Goal: Check status: Check status

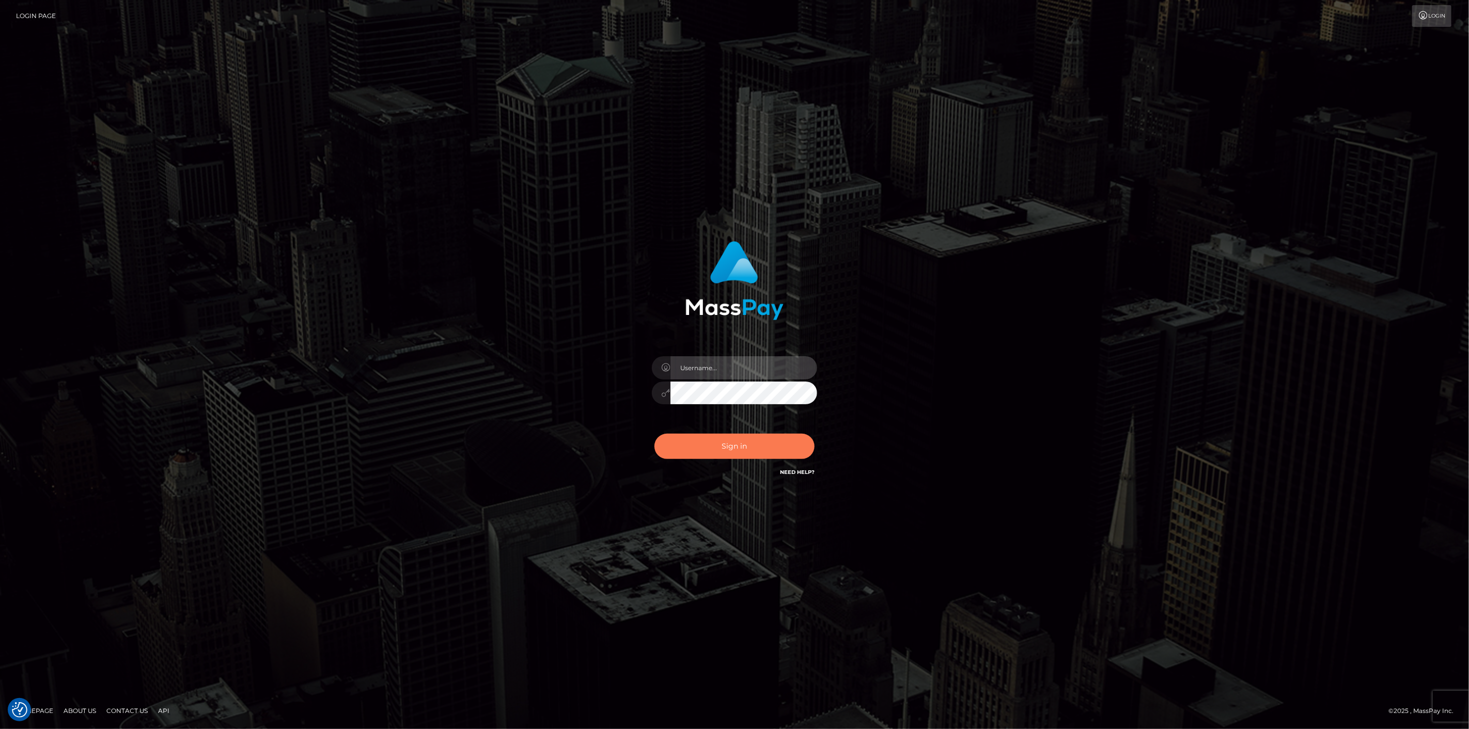
type input "scott.cm"
click at [749, 451] on button "Sign in" at bounding box center [734, 446] width 160 height 25
type input "scott.cm"
click at [747, 447] on button "Sign in" at bounding box center [734, 446] width 160 height 25
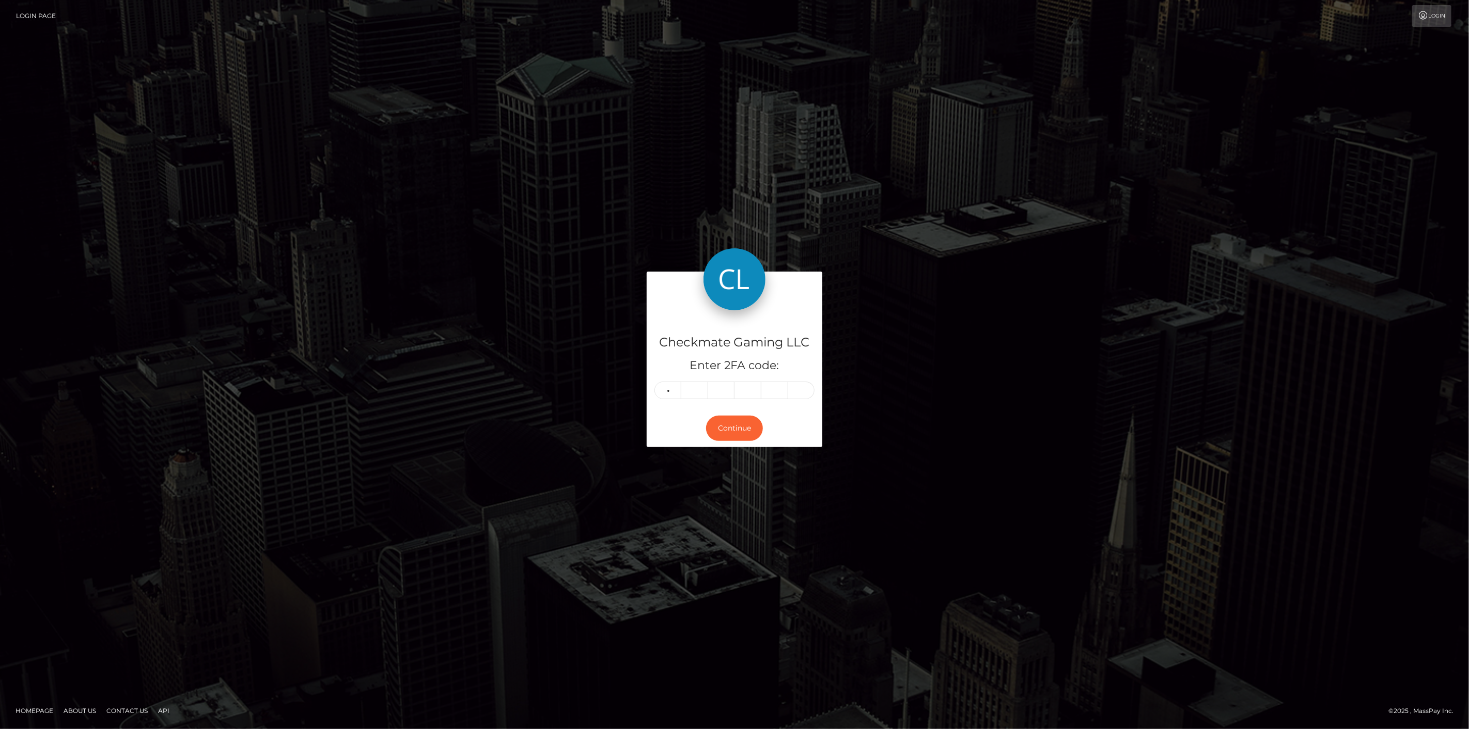
type input "4"
type input "6"
type input "1"
type input "0"
type input "2"
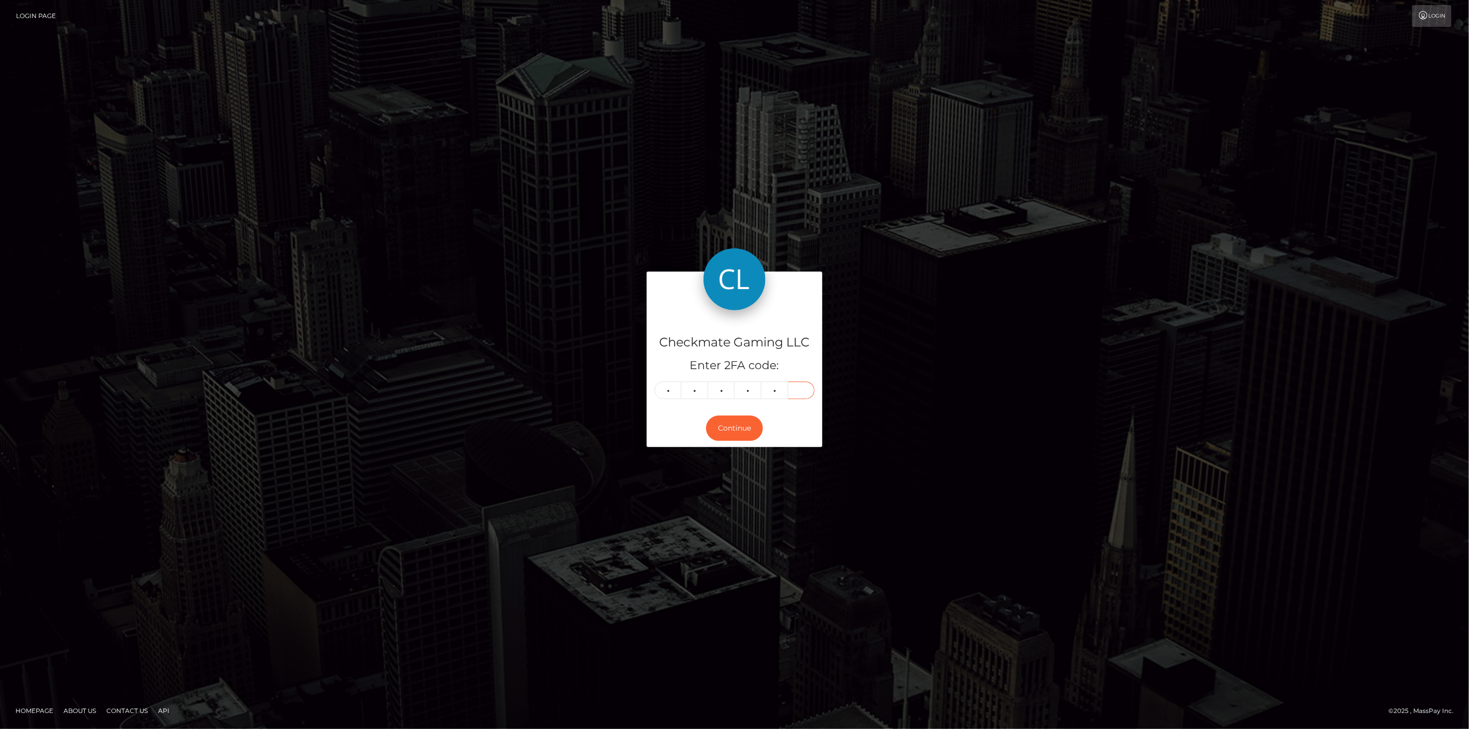
type input "1"
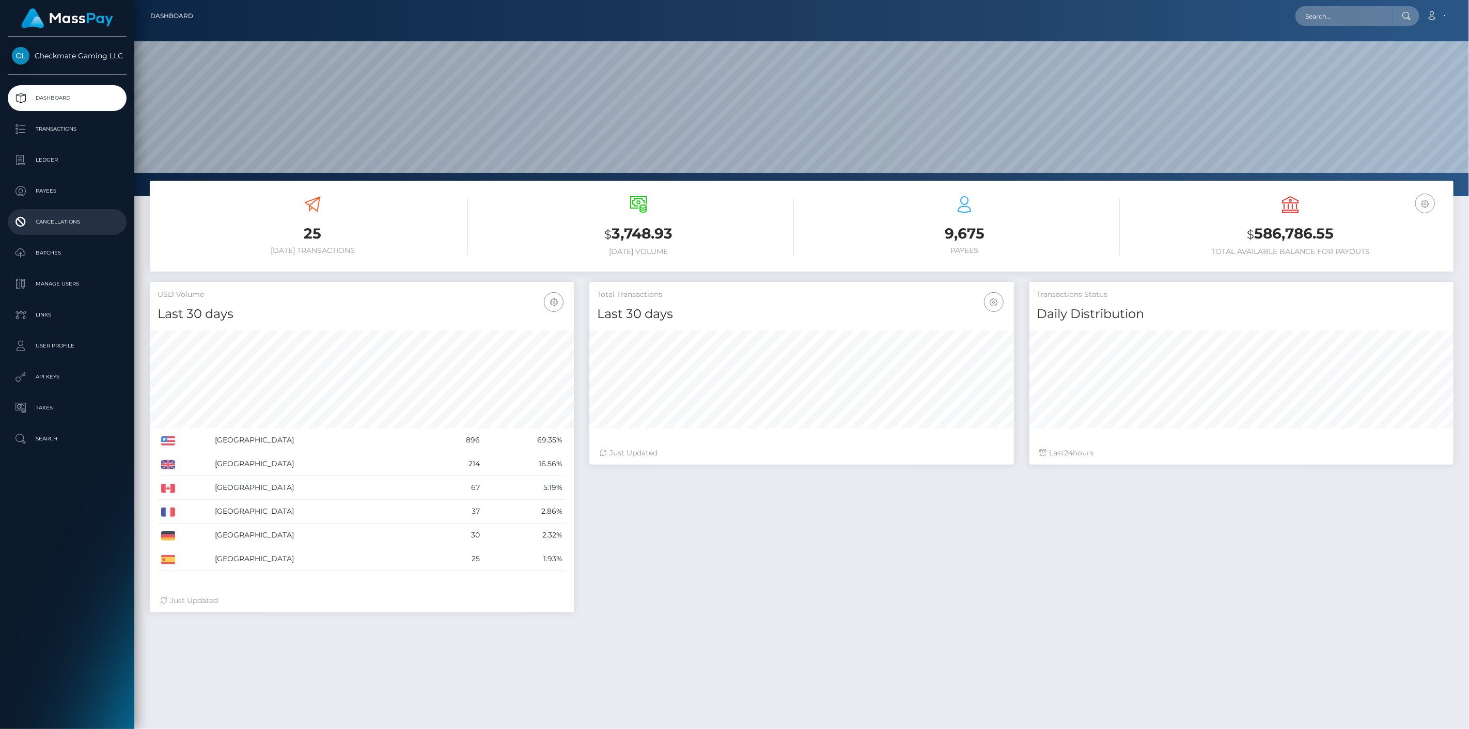
scroll to position [183, 425]
click at [54, 192] on p "Payees" at bounding box center [67, 190] width 111 height 15
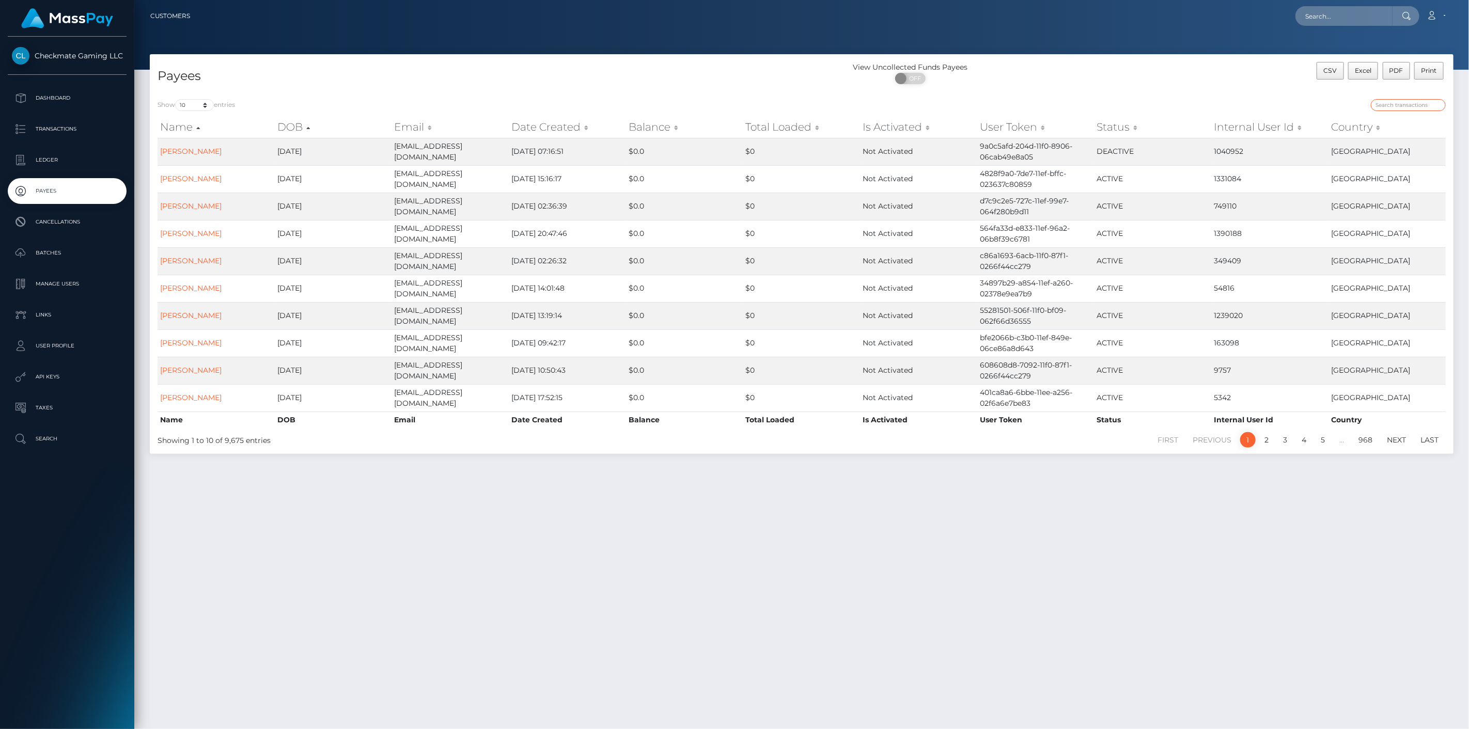
click at [1417, 106] on input "search" at bounding box center [1408, 105] width 75 height 12
paste input "375764"
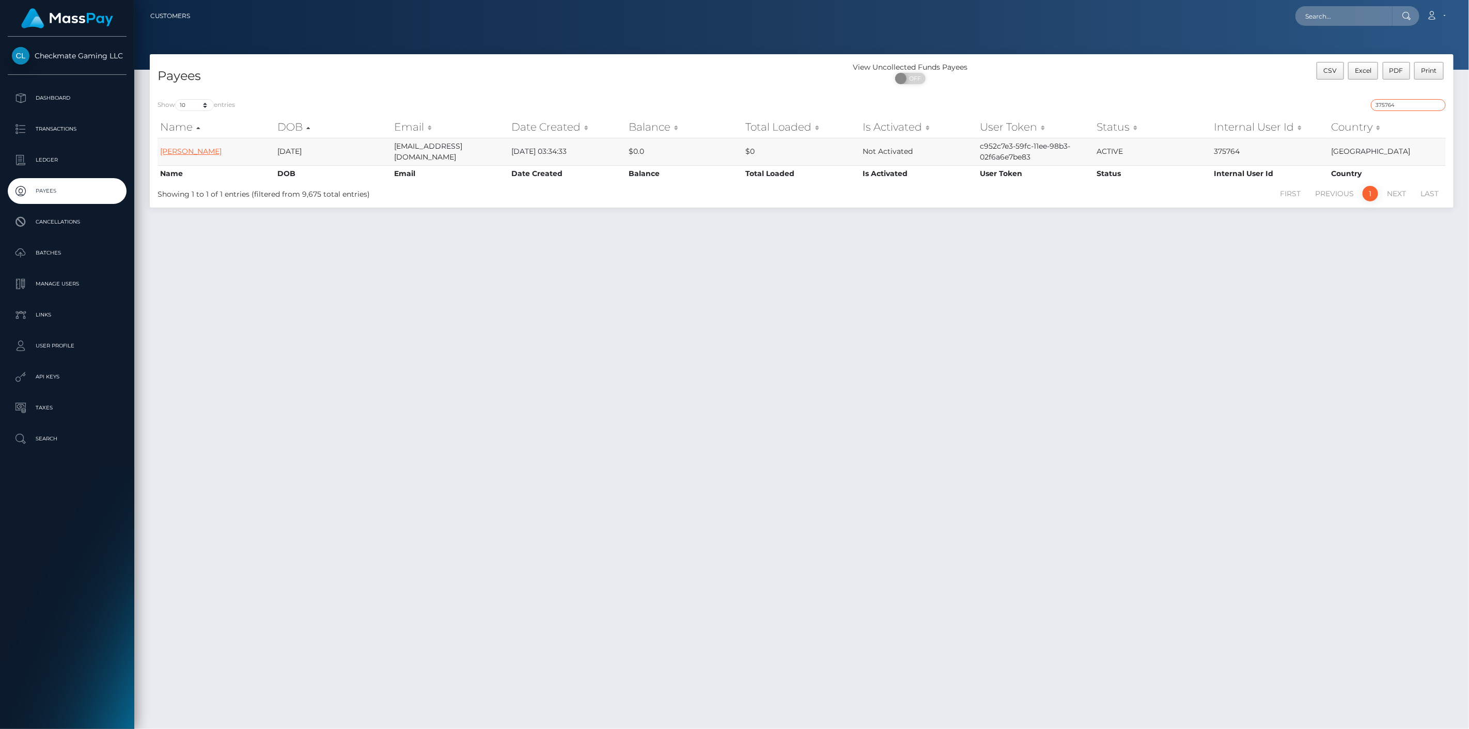
type input "375764"
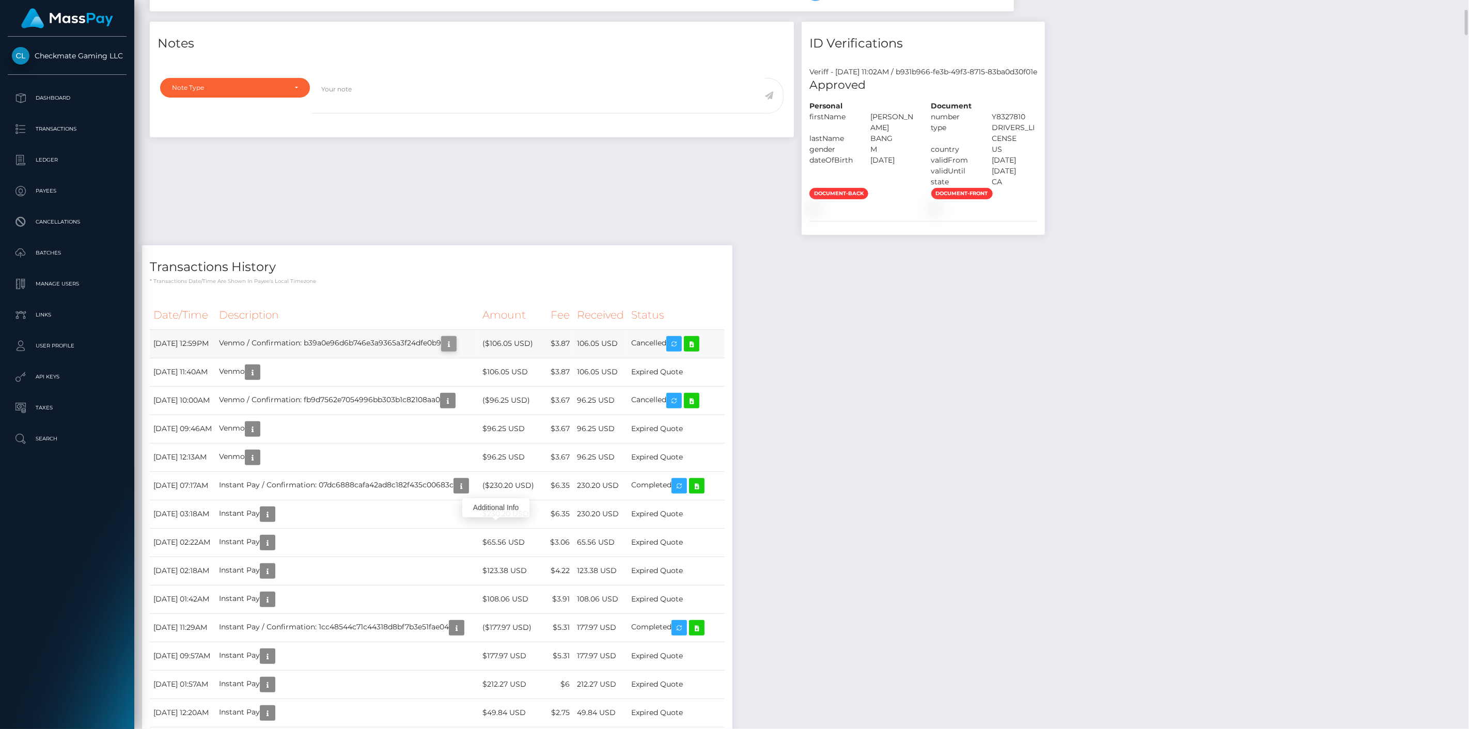
scroll to position [124, 425]
click at [455, 351] on icon "button" at bounding box center [449, 344] width 12 height 13
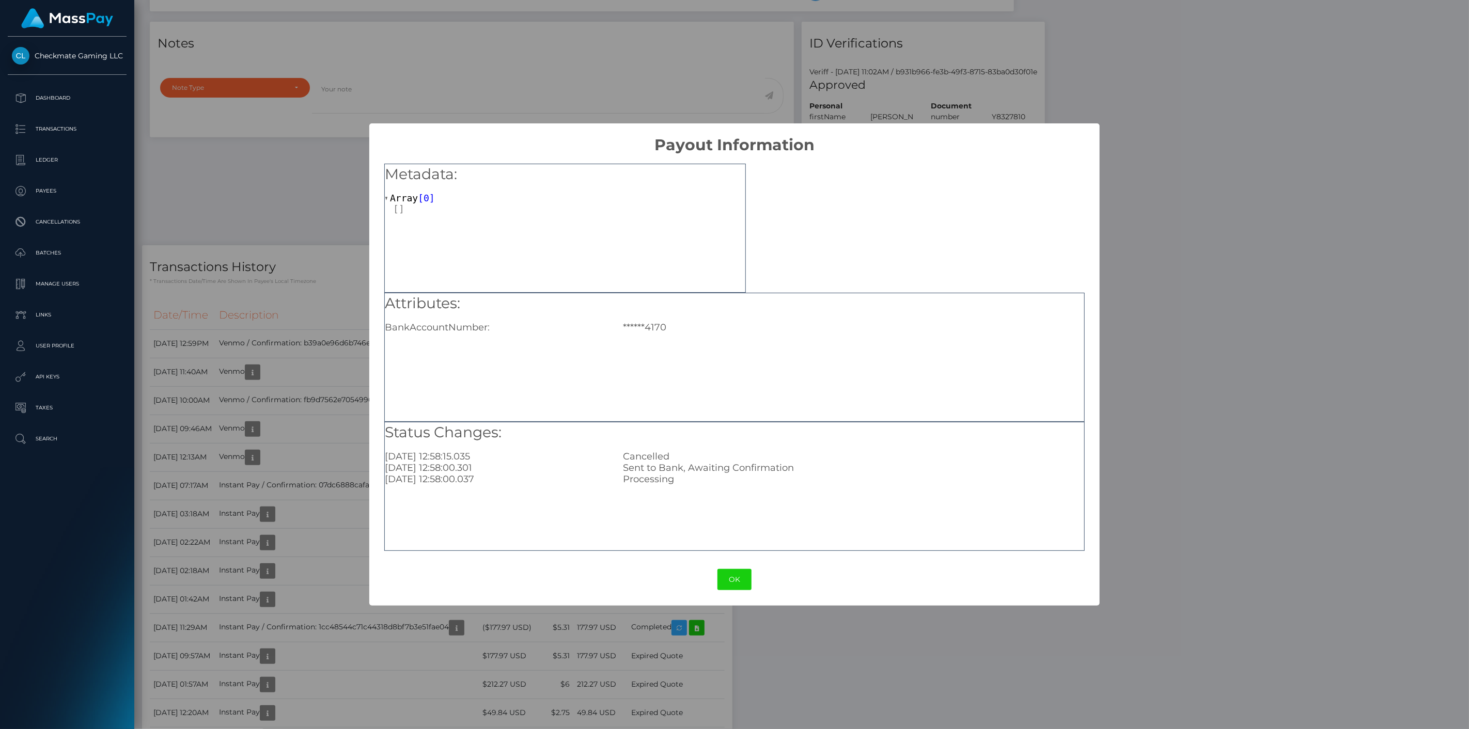
click at [883, 667] on div "× Payout Information Metadata: Array [ 0 ] Attributes: BankAccountNumber: *****…" at bounding box center [734, 364] width 1469 height 729
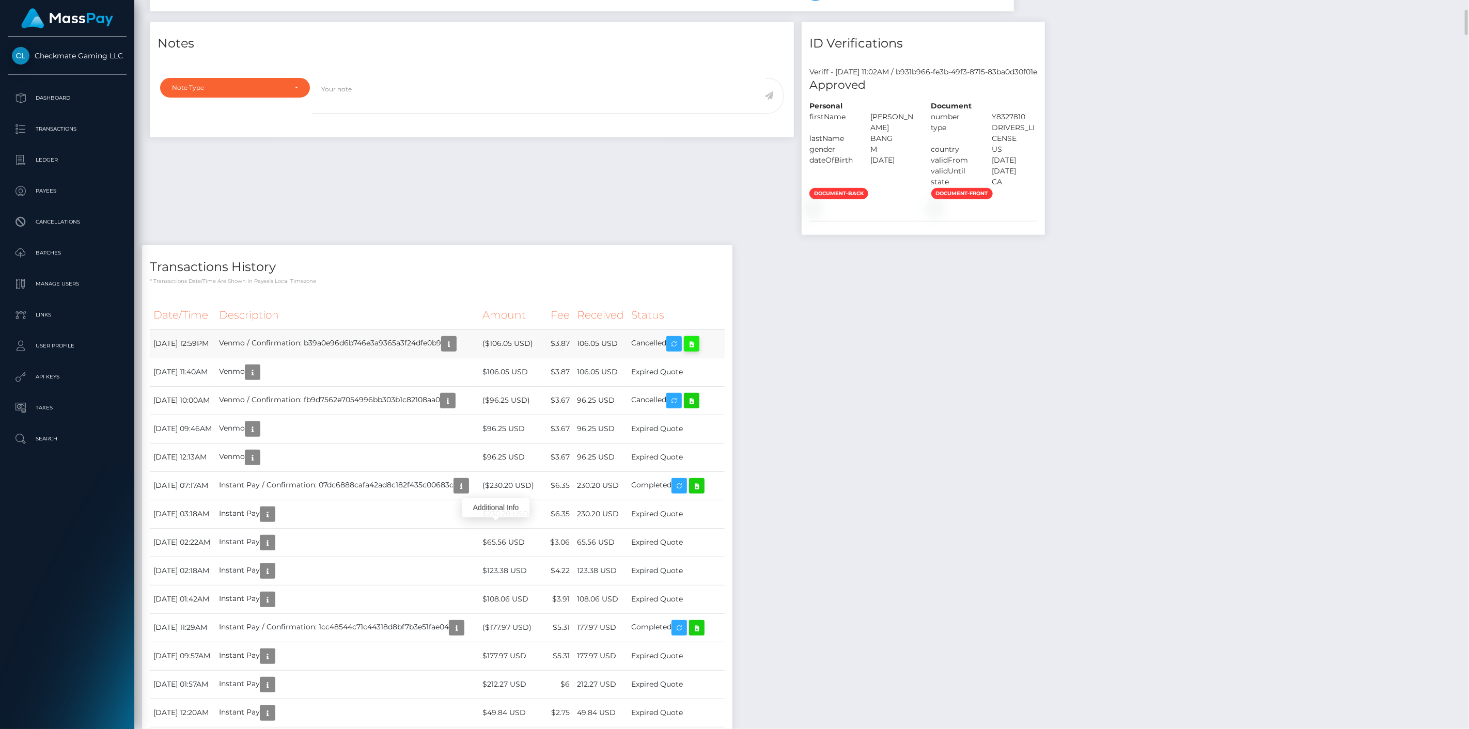
click at [698, 351] on icon at bounding box center [691, 344] width 12 height 13
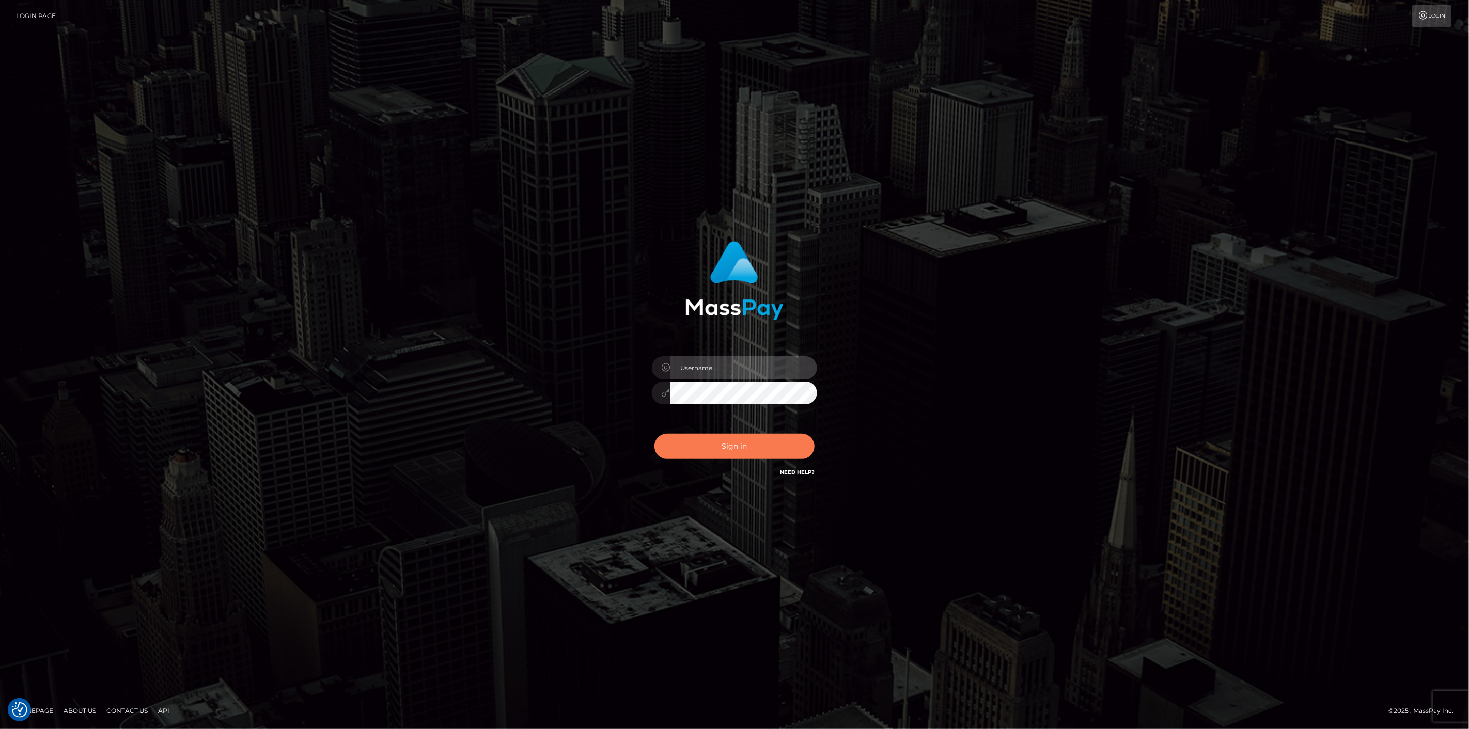
type input "scott.cm"
click at [746, 447] on button "Sign in" at bounding box center [734, 446] width 160 height 25
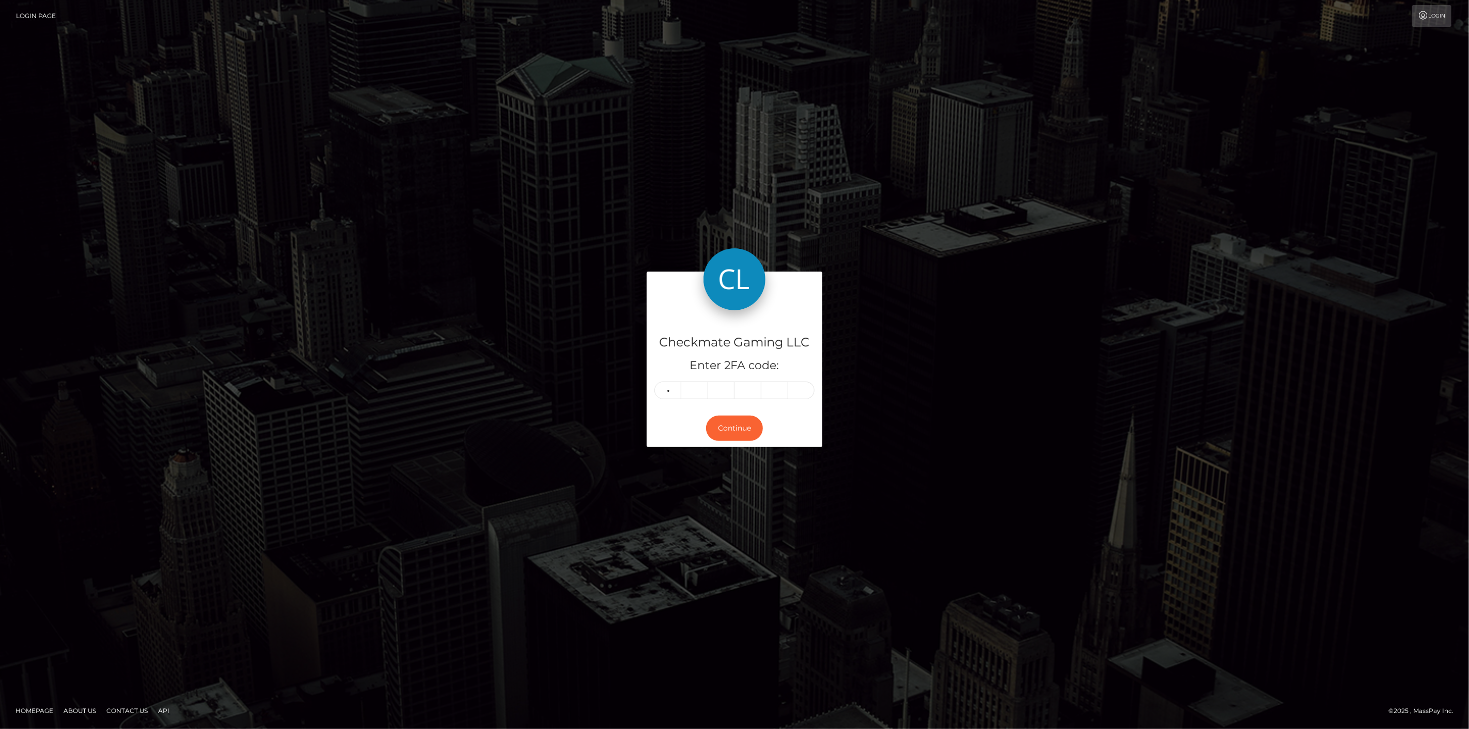
type input "4"
type input "7"
type input "1"
type input "0"
type input "9"
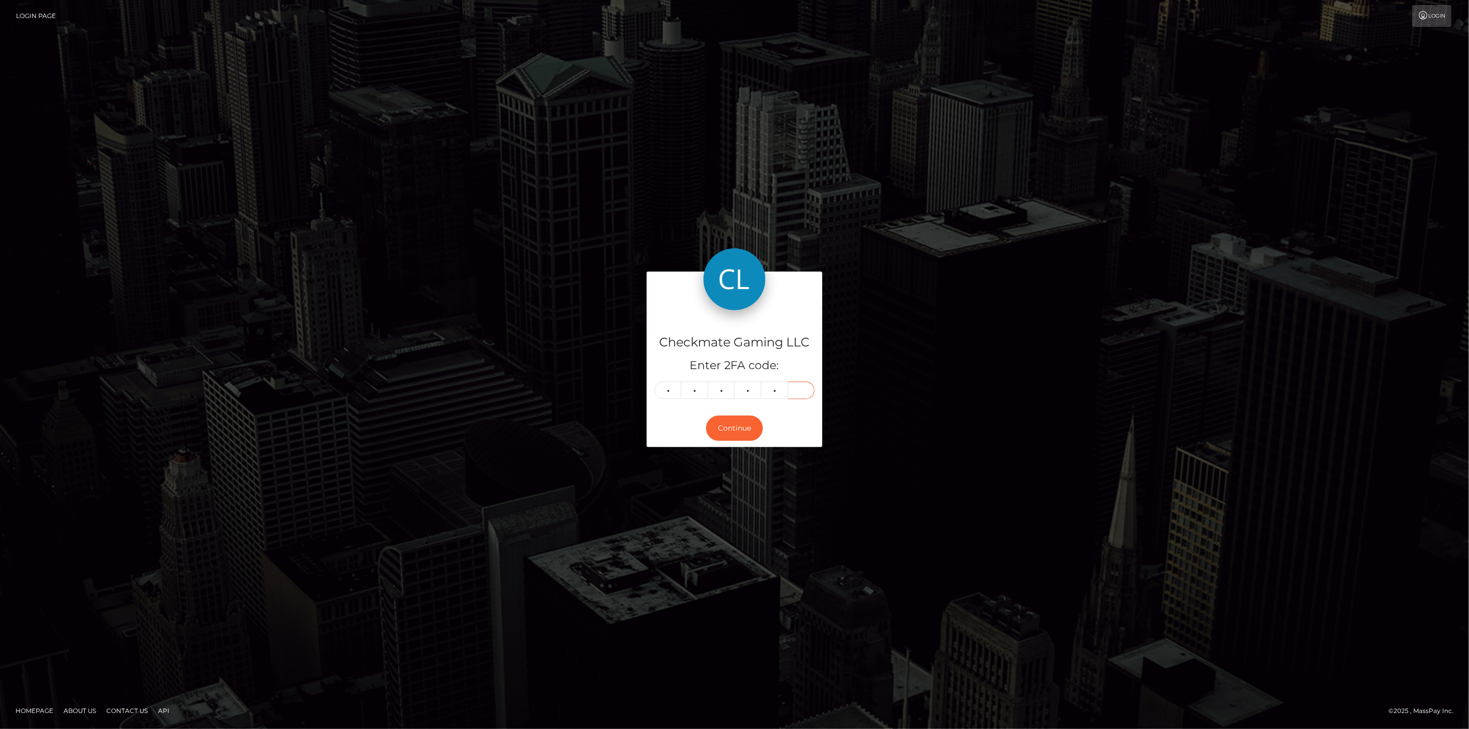
type input "7"
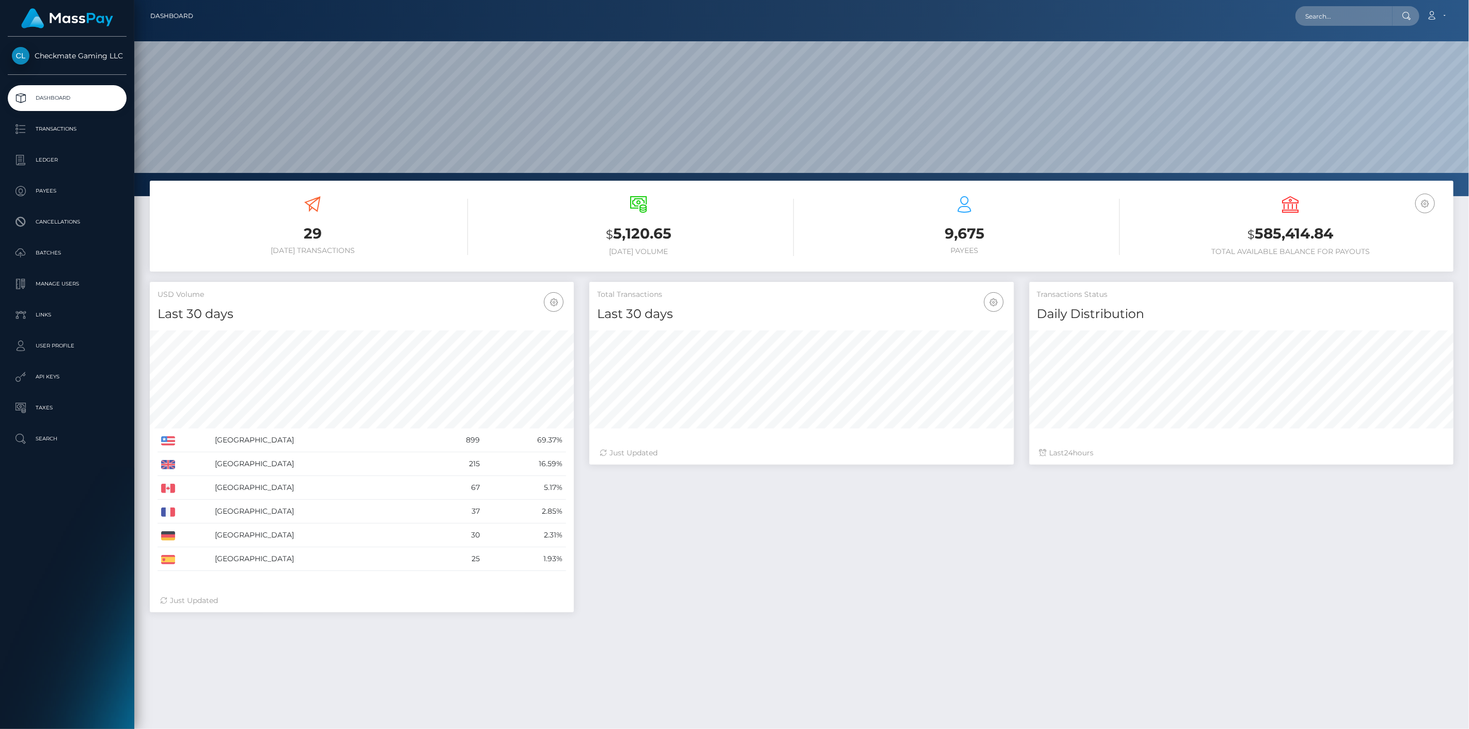
scroll to position [183, 425]
click at [61, 194] on p "Payees" at bounding box center [67, 190] width 111 height 15
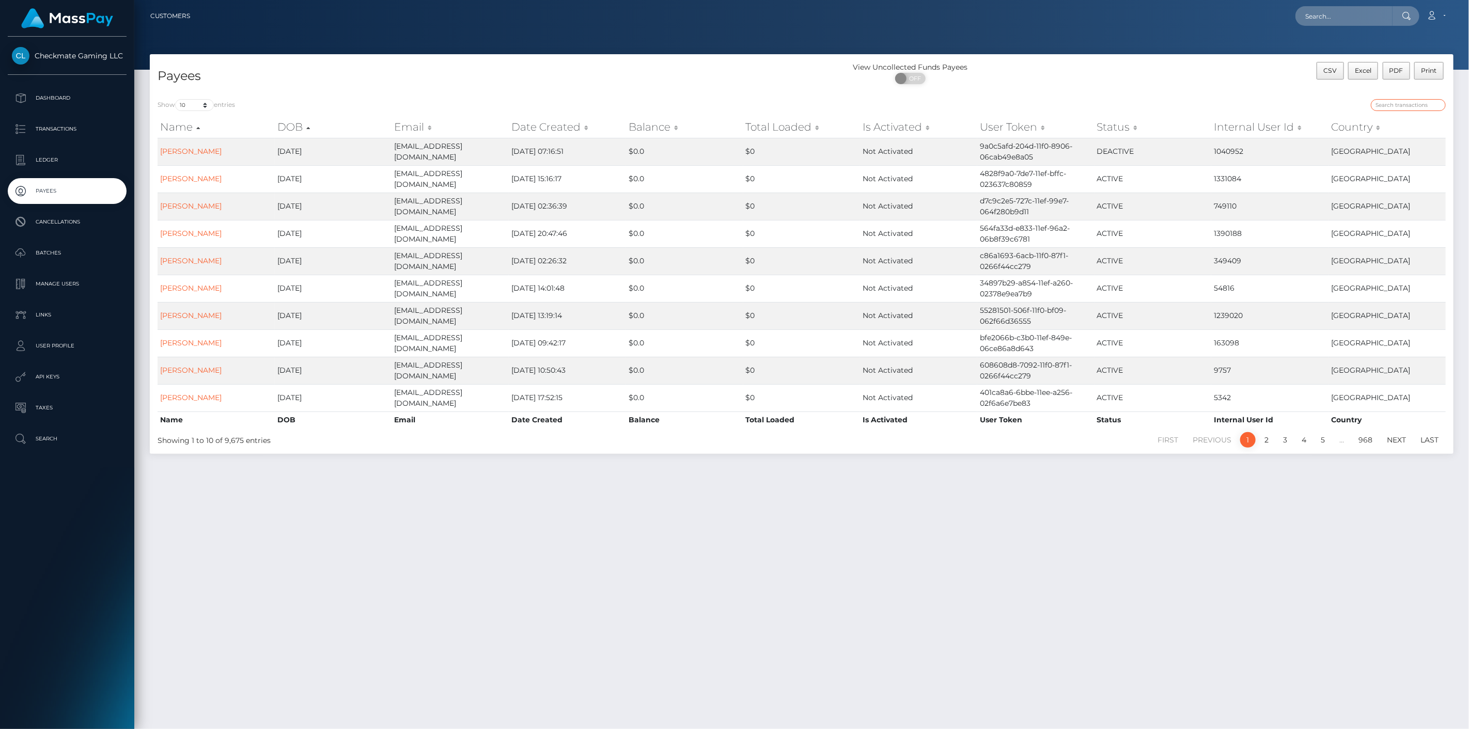
paste input "375764"
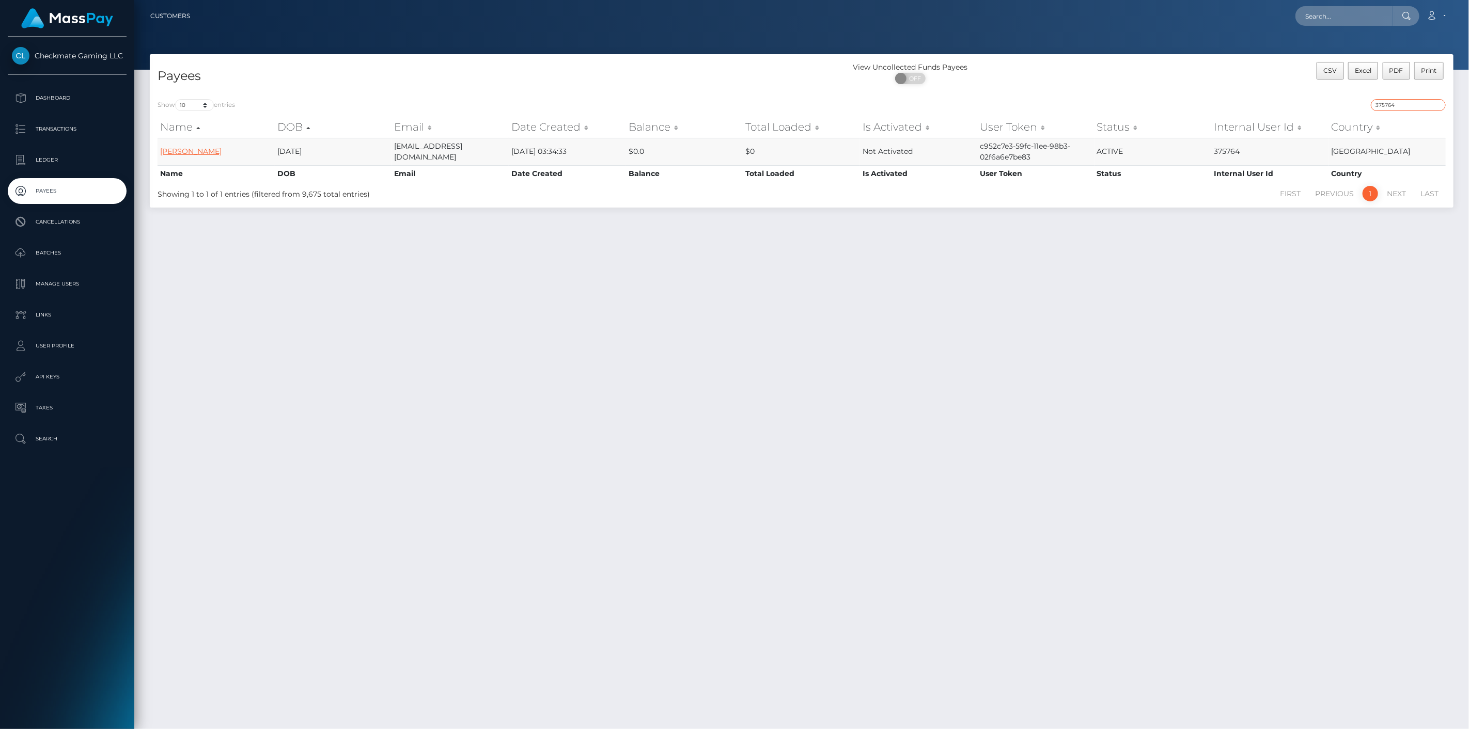
type input "375764"
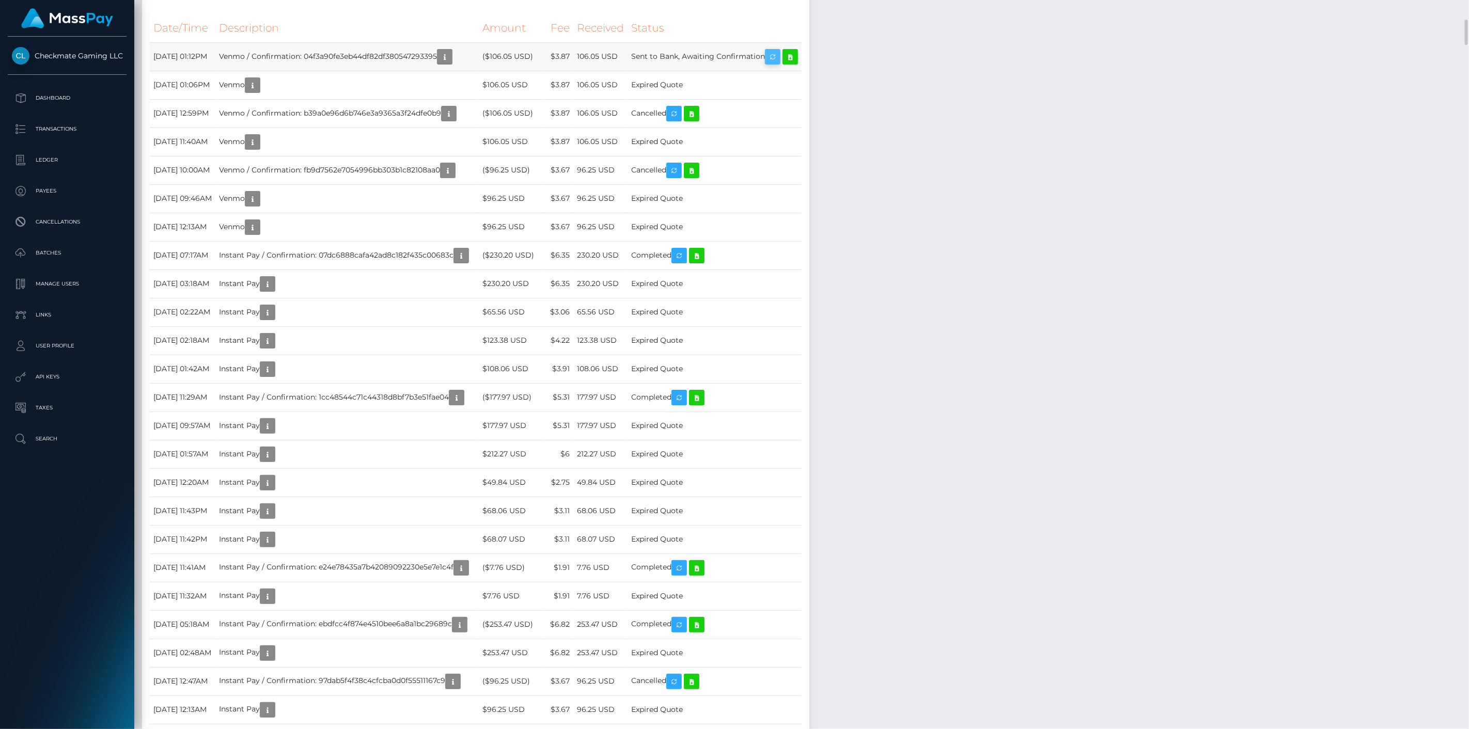
scroll to position [124, 425]
click at [797, 64] on icon at bounding box center [790, 57] width 12 height 13
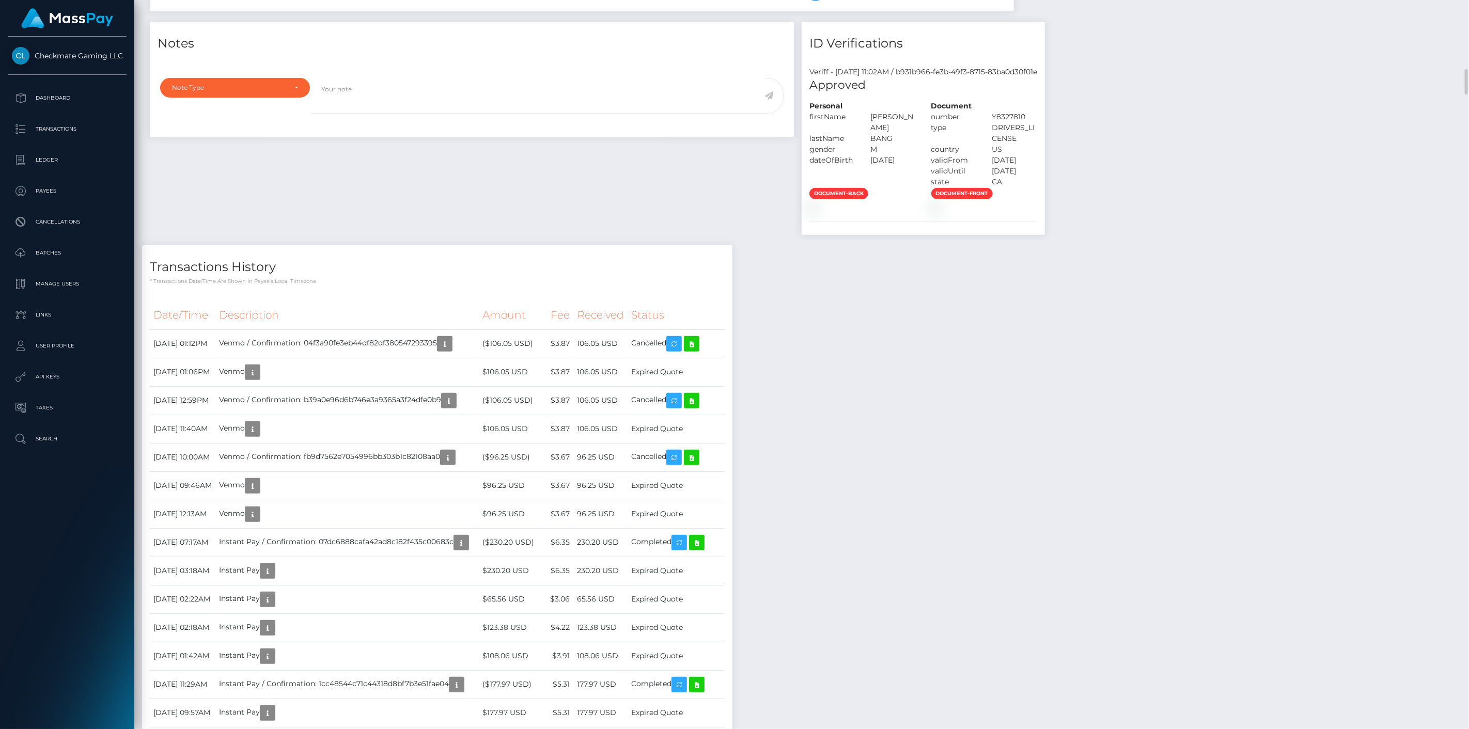
scroll to position [459, 0]
